Goal: Navigation & Orientation: Find specific page/section

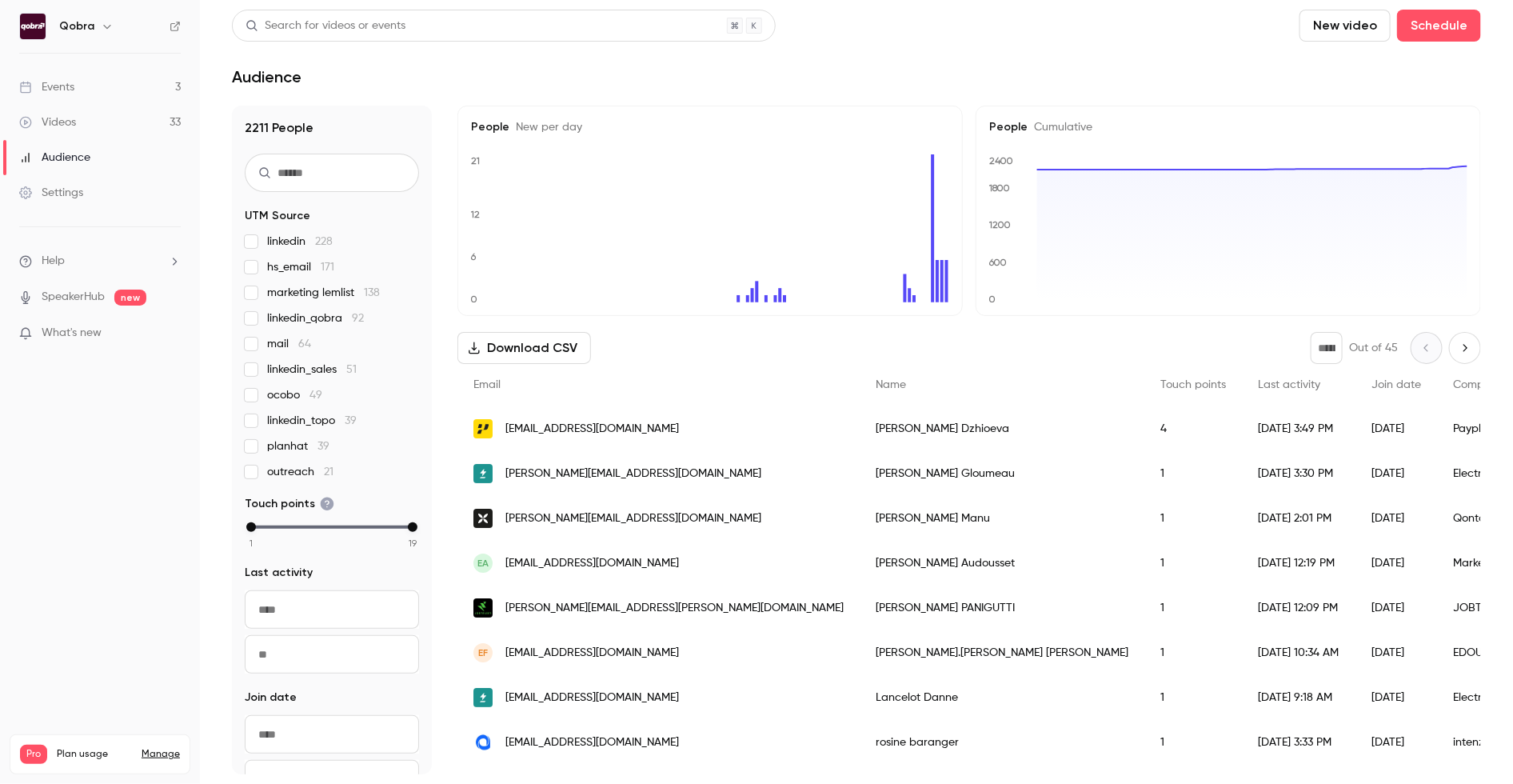
click at [126, 105] on link "Videos 33" at bounding box center [100, 122] width 200 height 35
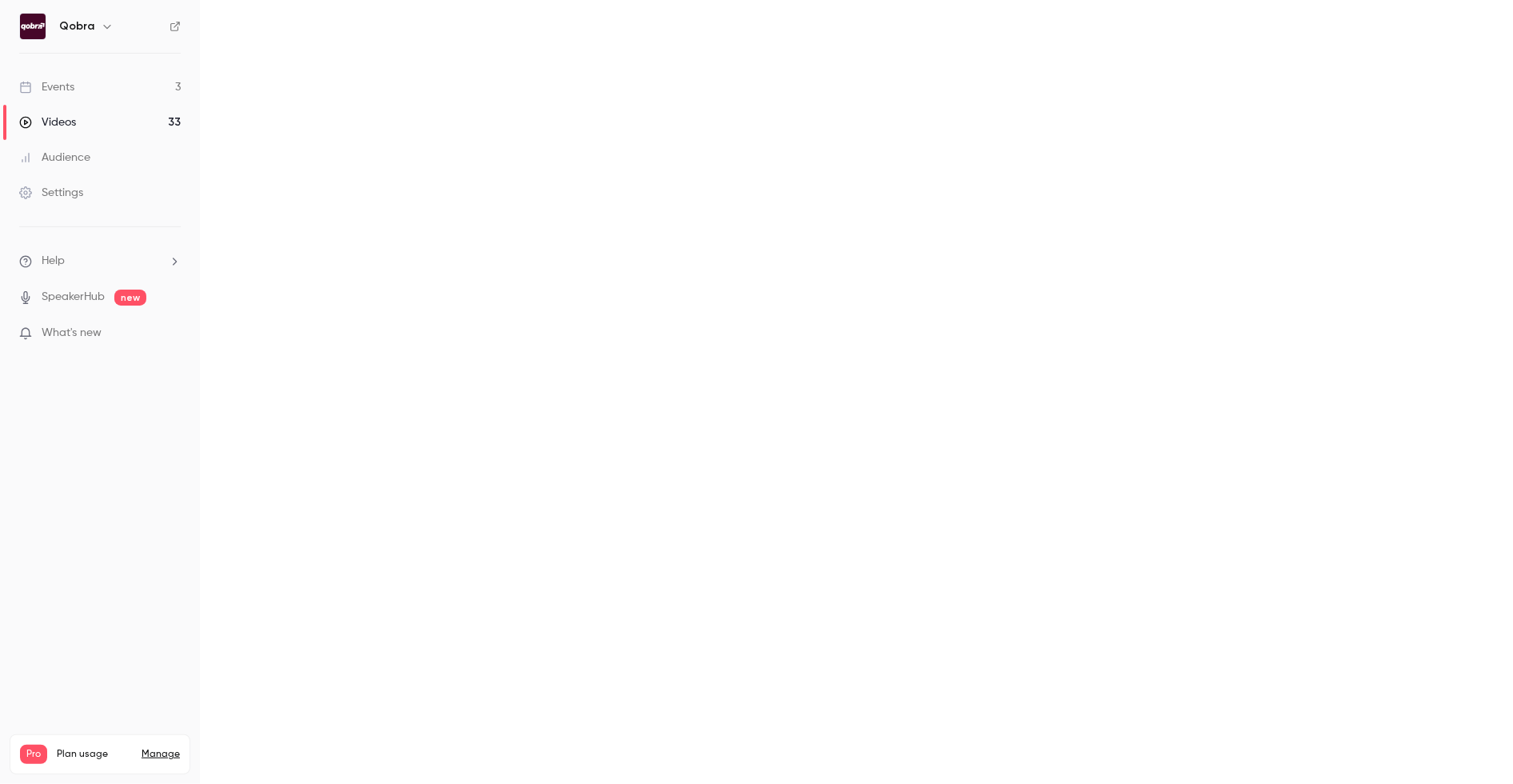
click at [128, 92] on link "Events 3" at bounding box center [100, 87] width 200 height 35
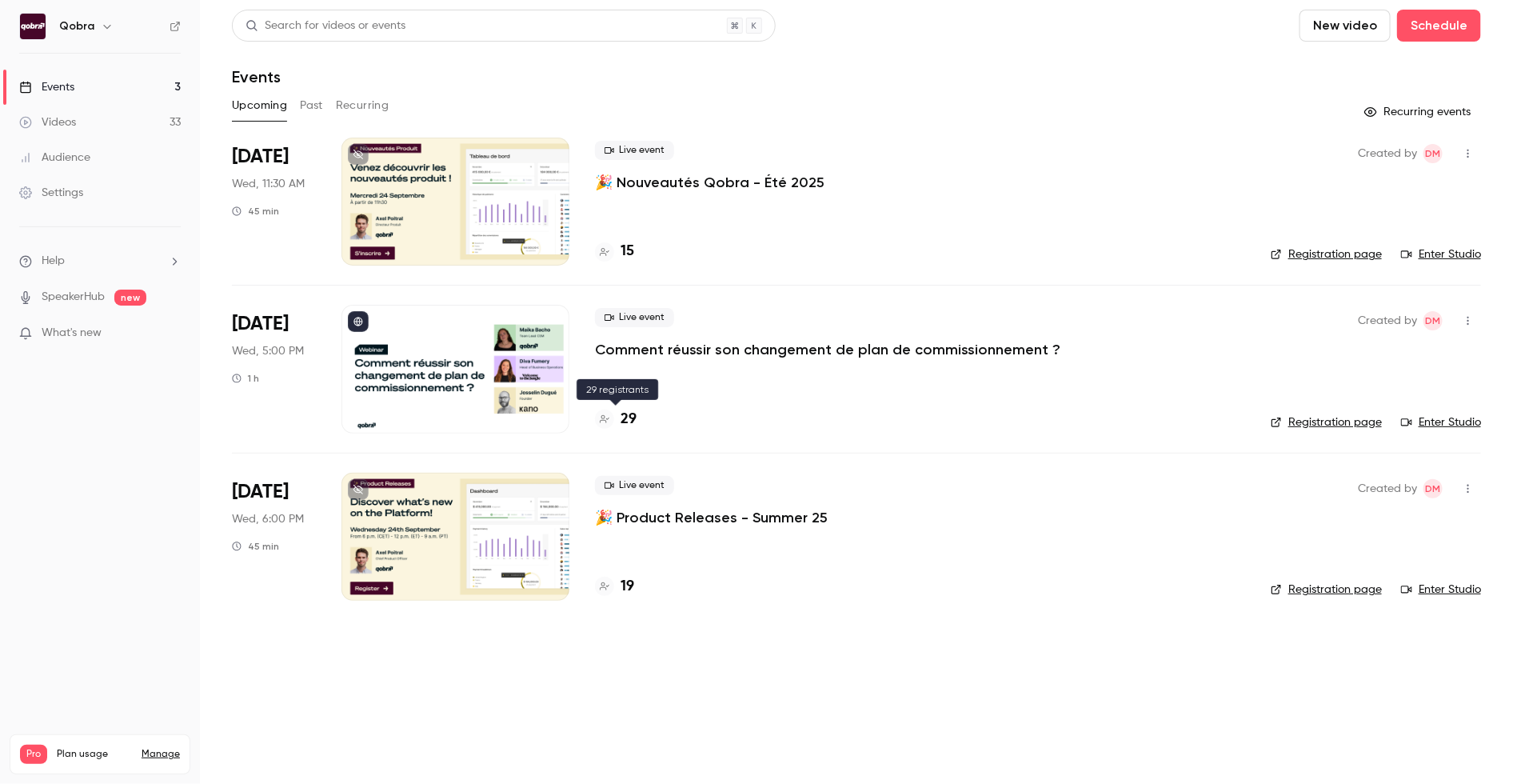
click at [624, 419] on h4 "29" at bounding box center [629, 419] width 16 height 22
